Goal: Task Accomplishment & Management: Manage account settings

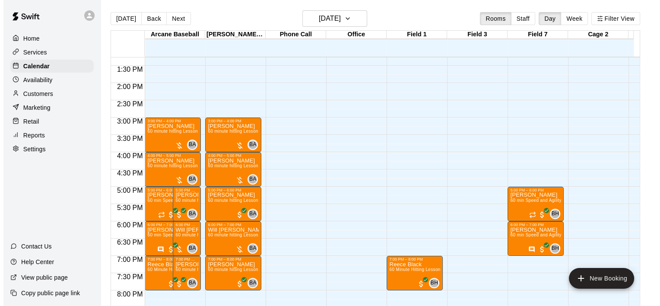
scroll to position [478, 0]
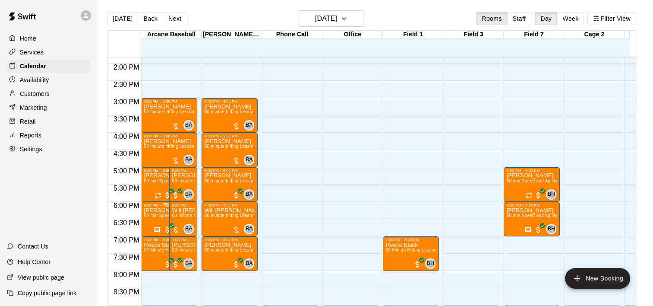
click at [151, 210] on p "[PERSON_NAME]" at bounding box center [165, 210] width 43 height 0
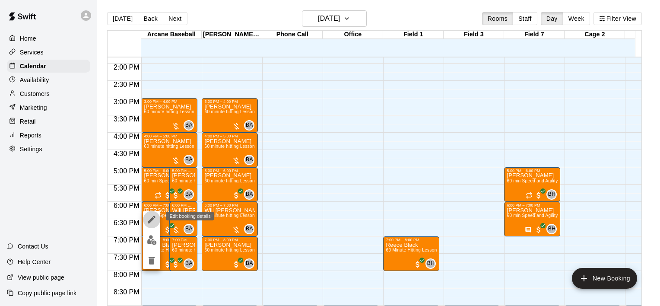
click at [148, 222] on icon "edit" at bounding box center [152, 219] width 8 height 8
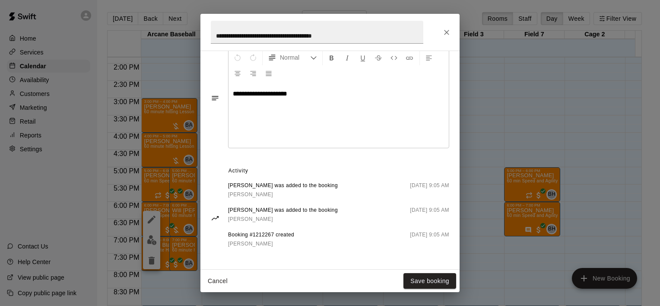
scroll to position [269, 0]
click at [212, 282] on button "Cancel" at bounding box center [218, 281] width 28 height 16
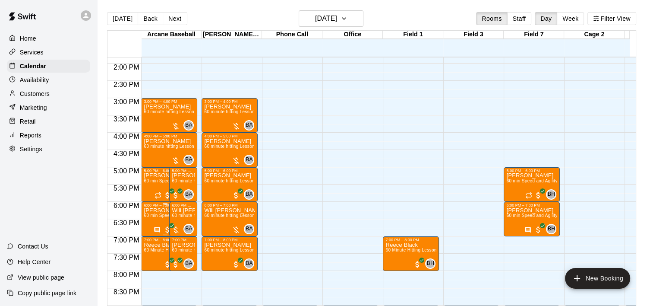
click at [156, 210] on p "[PERSON_NAME]" at bounding box center [165, 210] width 43 height 0
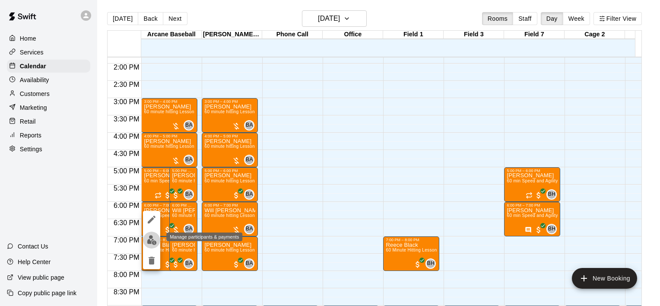
click at [148, 238] on img "edit" at bounding box center [152, 240] width 10 height 10
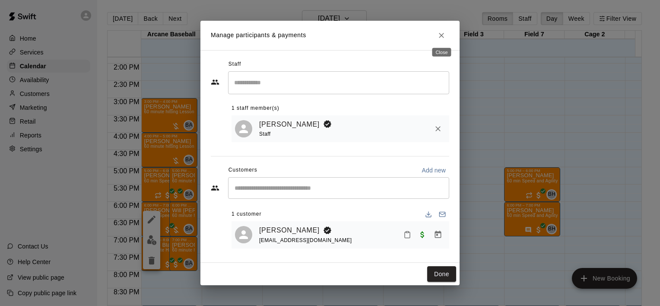
drag, startPoint x: 446, startPoint y: 36, endPoint x: 433, endPoint y: 43, distance: 14.5
click at [441, 39] on button "Close" at bounding box center [442, 36] width 16 height 16
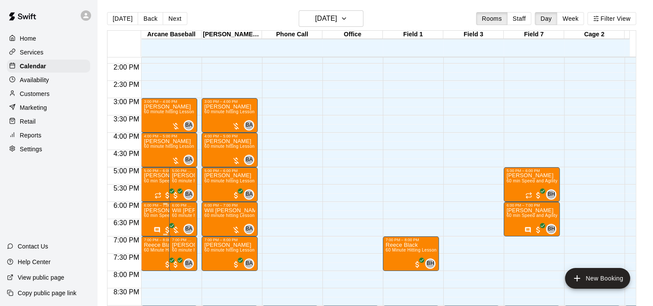
click at [155, 218] on span "60 min Speed and Agility with [PERSON_NAME]" at bounding box center [193, 215] width 99 height 5
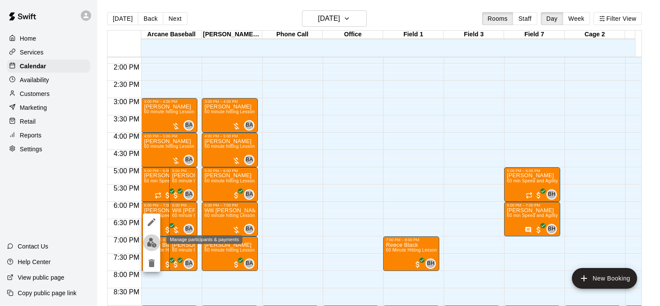
click at [152, 246] on img "edit" at bounding box center [152, 243] width 10 height 10
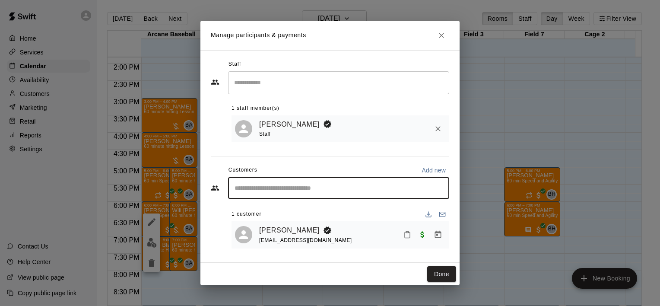
click at [287, 191] on input "Start typing to search customers..." at bounding box center [338, 188] width 213 height 9
type input "***"
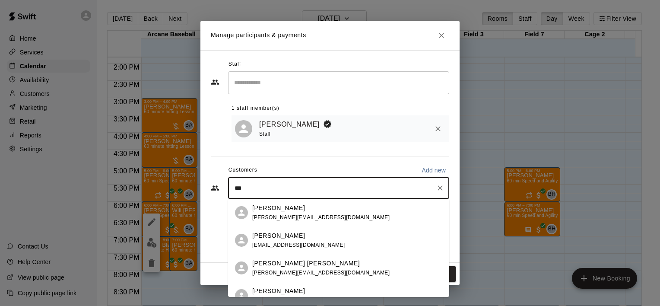
click at [273, 237] on p "[PERSON_NAME]" at bounding box center [278, 235] width 53 height 9
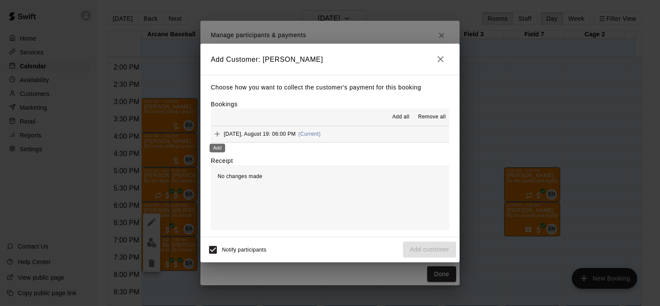
click at [217, 135] on icon "Add" at bounding box center [217, 133] width 5 height 5
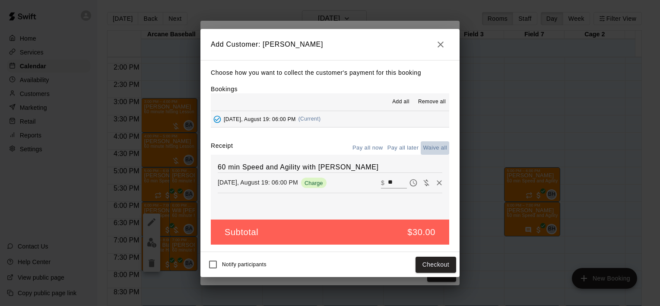
click at [432, 141] on button "Waive all" at bounding box center [435, 147] width 29 height 13
type input "*"
click at [409, 261] on button "Add customer" at bounding box center [429, 265] width 53 height 16
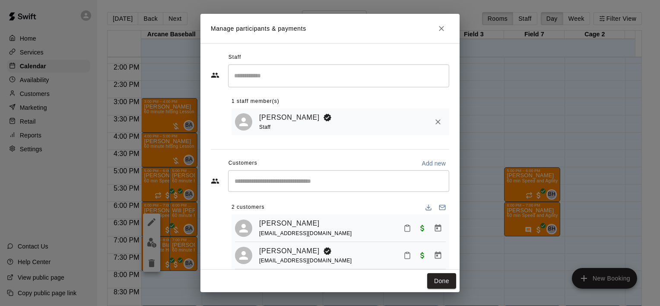
drag, startPoint x: 356, startPoint y: 229, endPoint x: 352, endPoint y: 231, distance: 4.7
click at [352, 231] on div "[PERSON_NAME] [PERSON_NAME][EMAIL_ADDRESS][DOMAIN_NAME]" at bounding box center [352, 228] width 187 height 20
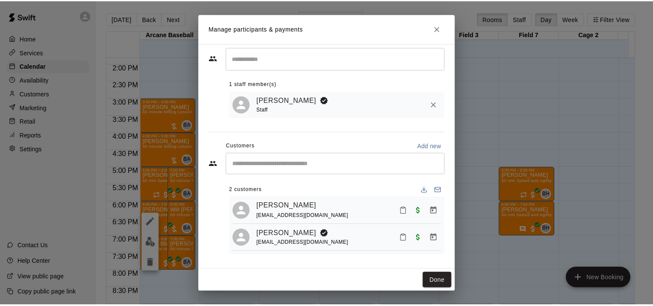
scroll to position [0, 0]
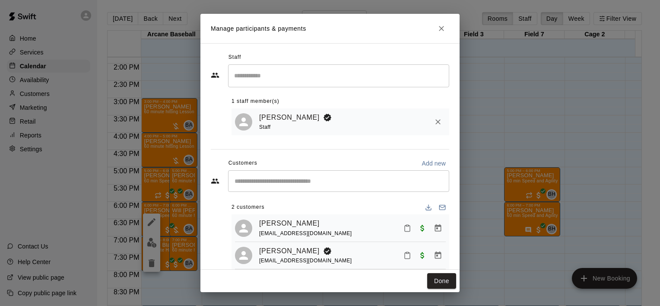
click at [326, 224] on div "[PERSON_NAME] [PERSON_NAME][EMAIL_ADDRESS][DOMAIN_NAME]" at bounding box center [352, 228] width 187 height 20
click at [443, 27] on icon "Close" at bounding box center [441, 28] width 5 height 5
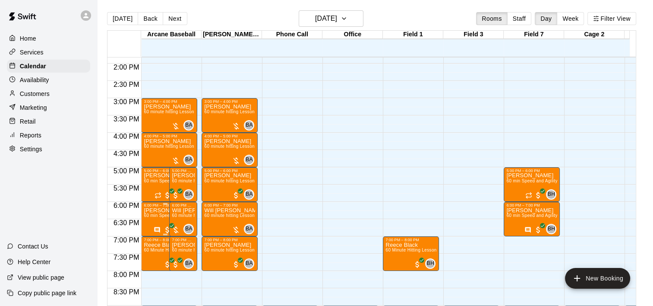
click at [152, 214] on span "60 min Speed and Agility with [PERSON_NAME]" at bounding box center [193, 215] width 99 height 5
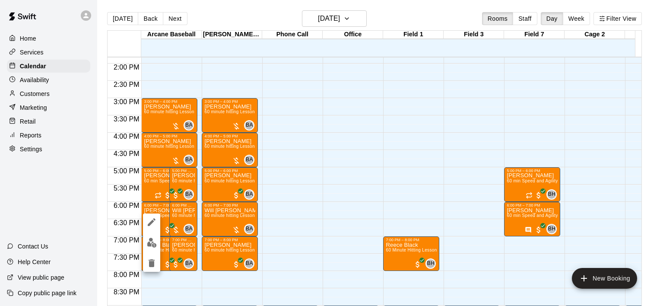
click at [332, 136] on div at bounding box center [330, 153] width 660 height 306
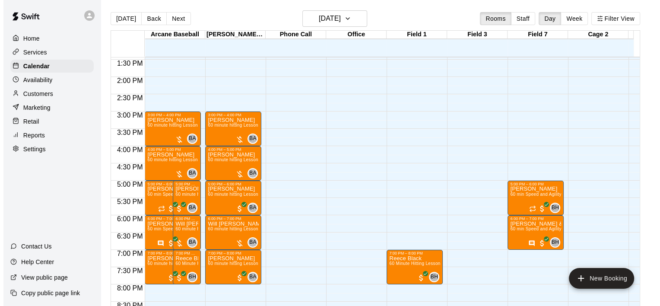
scroll to position [478, 0]
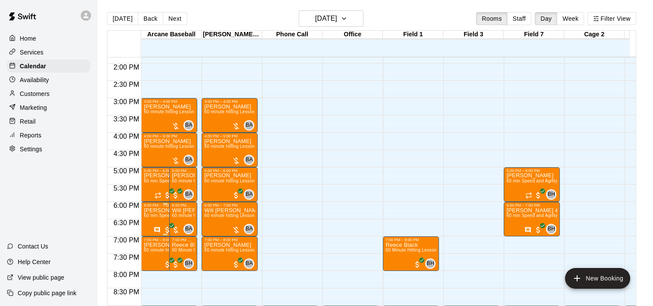
click at [155, 210] on p "[PERSON_NAME] & 1 other" at bounding box center [165, 210] width 43 height 0
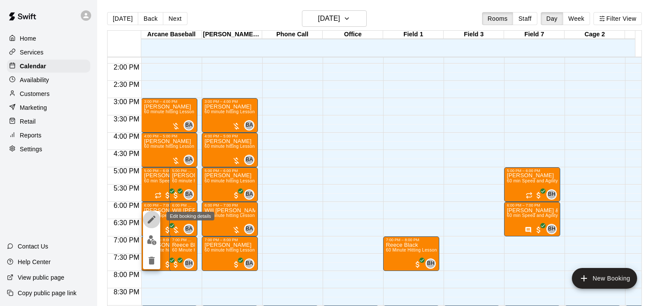
click at [149, 221] on icon "edit" at bounding box center [152, 219] width 8 height 8
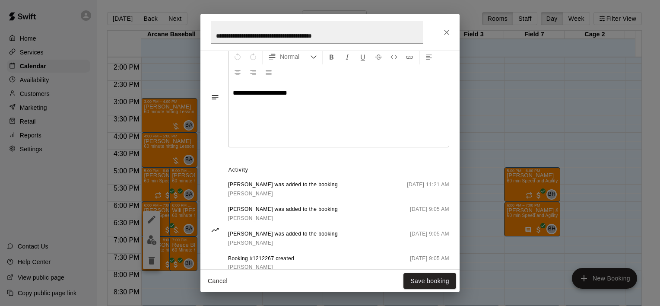
scroll to position [295, 0]
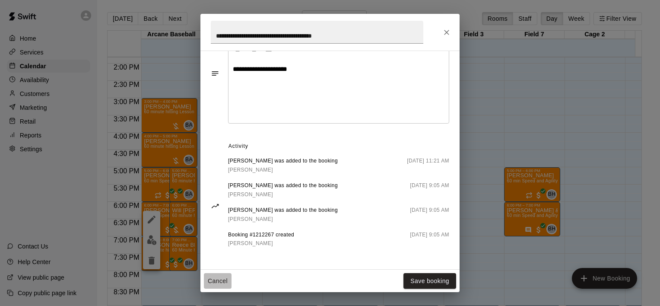
click at [222, 282] on button "Cancel" at bounding box center [218, 281] width 28 height 16
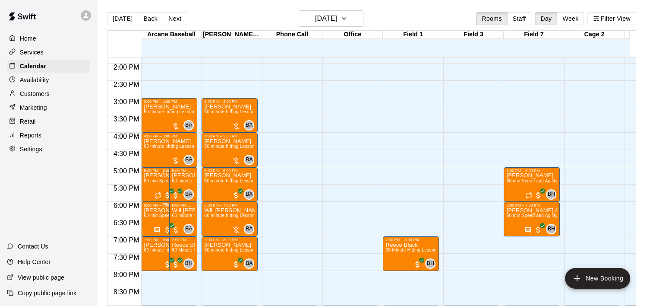
click at [148, 214] on span "60 min Speed and Agility with [PERSON_NAME]" at bounding box center [193, 215] width 99 height 5
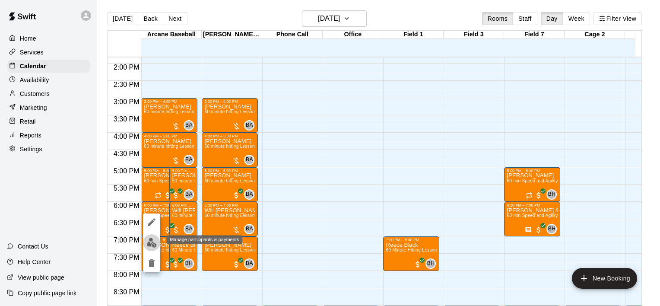
click at [149, 244] on img "edit" at bounding box center [152, 243] width 10 height 10
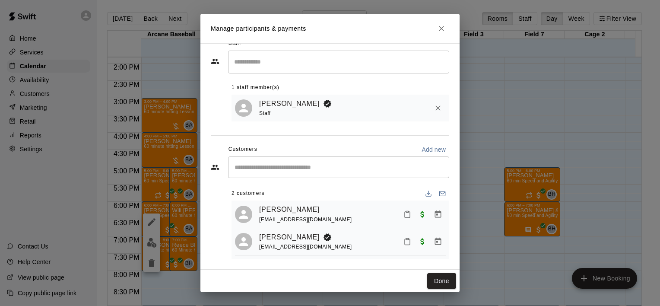
scroll to position [21, 0]
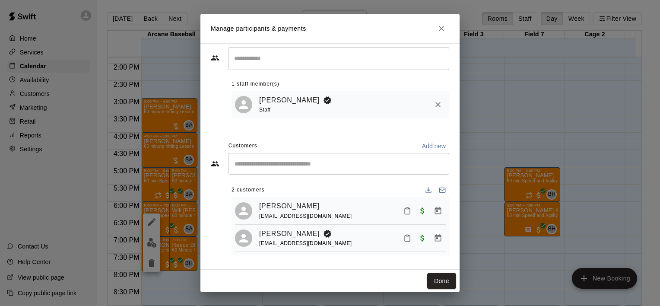
drag, startPoint x: 279, startPoint y: 207, endPoint x: 360, endPoint y: 219, distance: 82.1
click at [360, 219] on div "[PERSON_NAME] [PERSON_NAME][EMAIL_ADDRESS][DOMAIN_NAME] [PERSON_NAME] [EMAIL_AD…" at bounding box center [340, 226] width 218 height 58
click at [360, 215] on div "[PERSON_NAME] [PERSON_NAME][EMAIL_ADDRESS][DOMAIN_NAME]" at bounding box center [352, 210] width 187 height 20
click at [435, 206] on icon "Manage bookings & payment" at bounding box center [438, 209] width 6 height 7
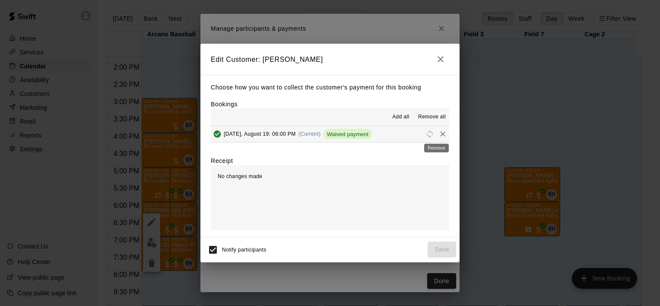
click at [438, 131] on icon "Remove" at bounding box center [442, 134] width 9 height 9
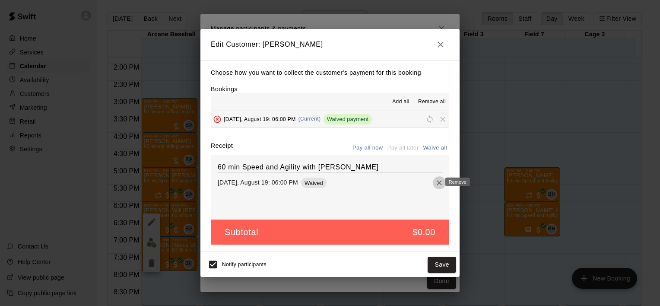
click at [435, 184] on icon "Remove" at bounding box center [439, 182] width 9 height 9
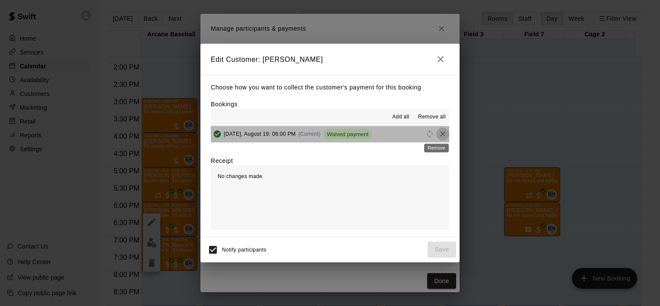
click at [438, 133] on icon "Remove" at bounding box center [442, 134] width 9 height 9
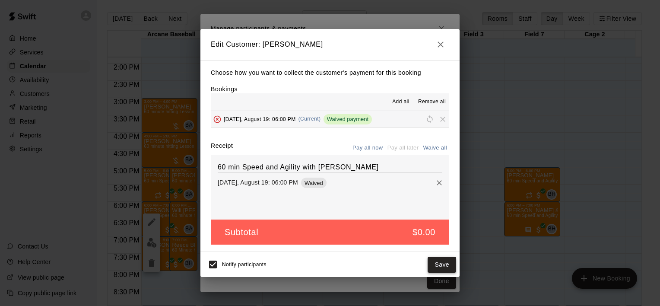
click at [451, 265] on button "Save" at bounding box center [442, 265] width 29 height 16
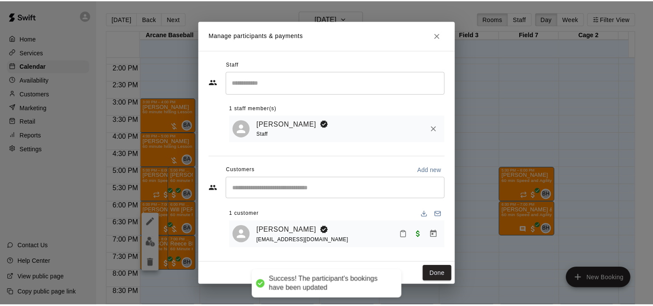
scroll to position [0, 0]
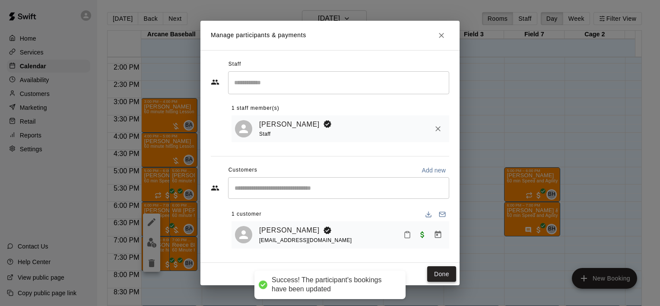
click at [446, 275] on button "Done" at bounding box center [441, 274] width 29 height 16
